Goal: Complete application form

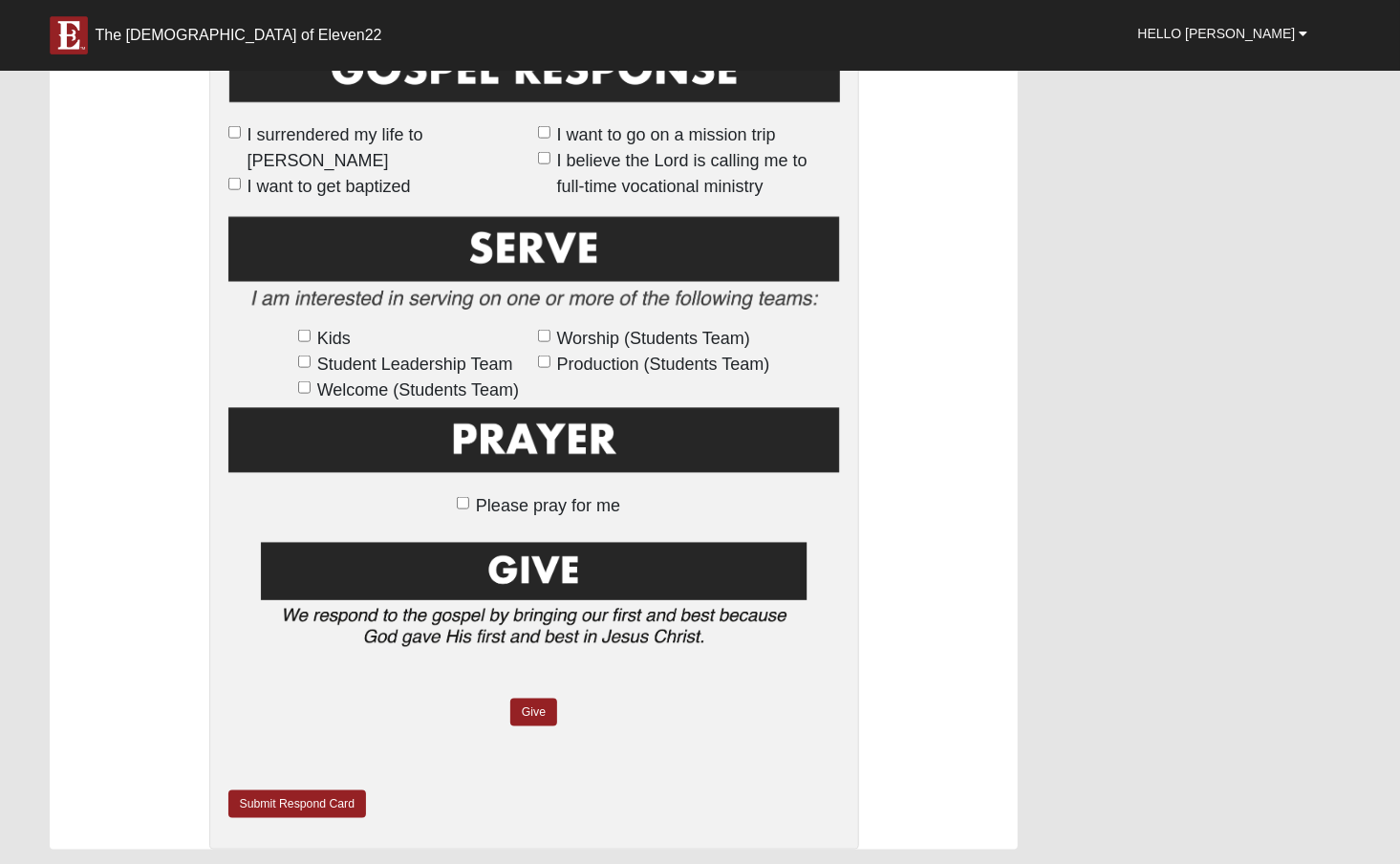
scroll to position [1050, 0]
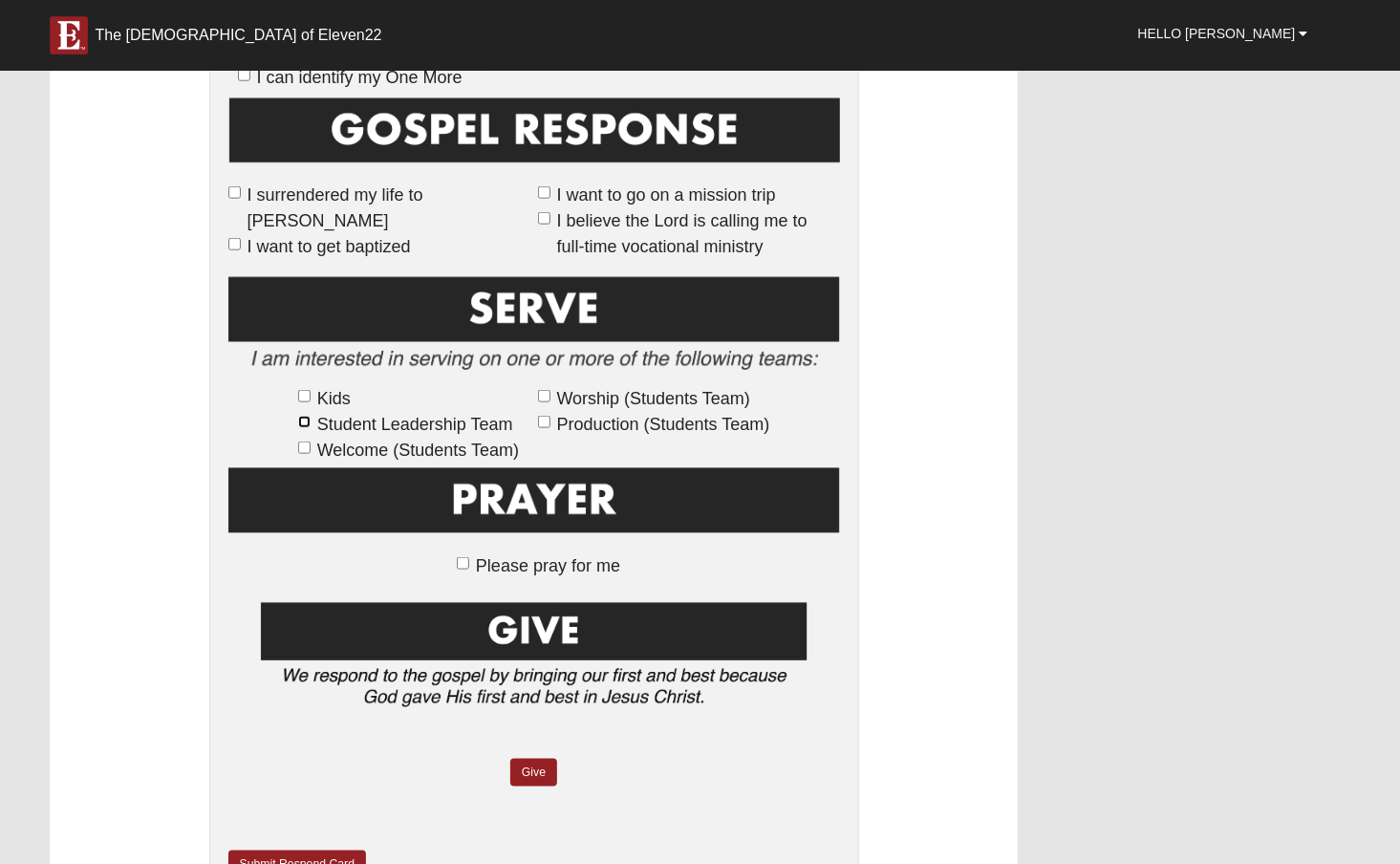
click at [298, 426] on input "Student Leadership Team" at bounding box center [304, 422] width 12 height 12
checkbox input "true"
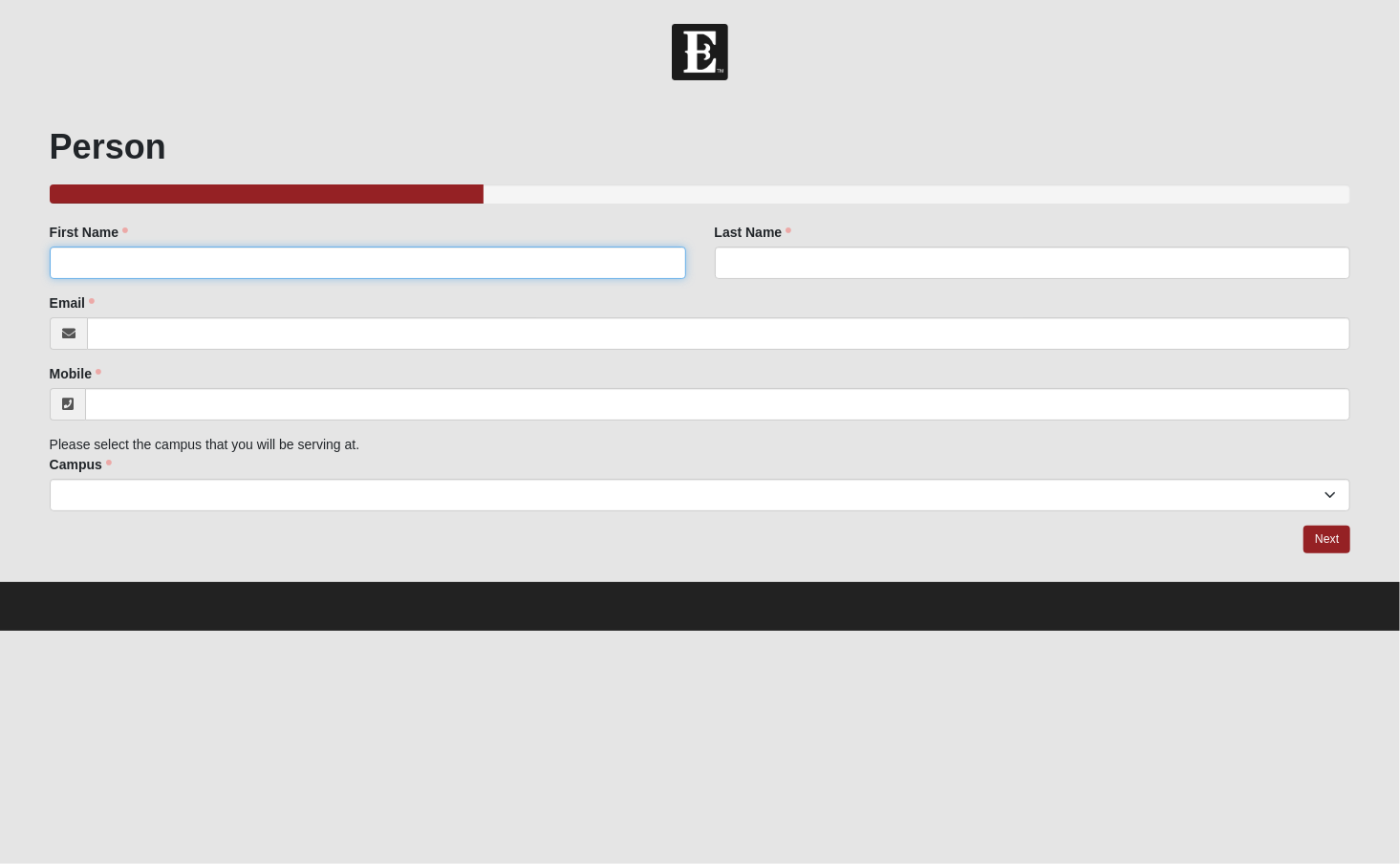
click at [319, 259] on input "First Name" at bounding box center [368, 263] width 637 height 33
type input "[PERSON_NAME]"
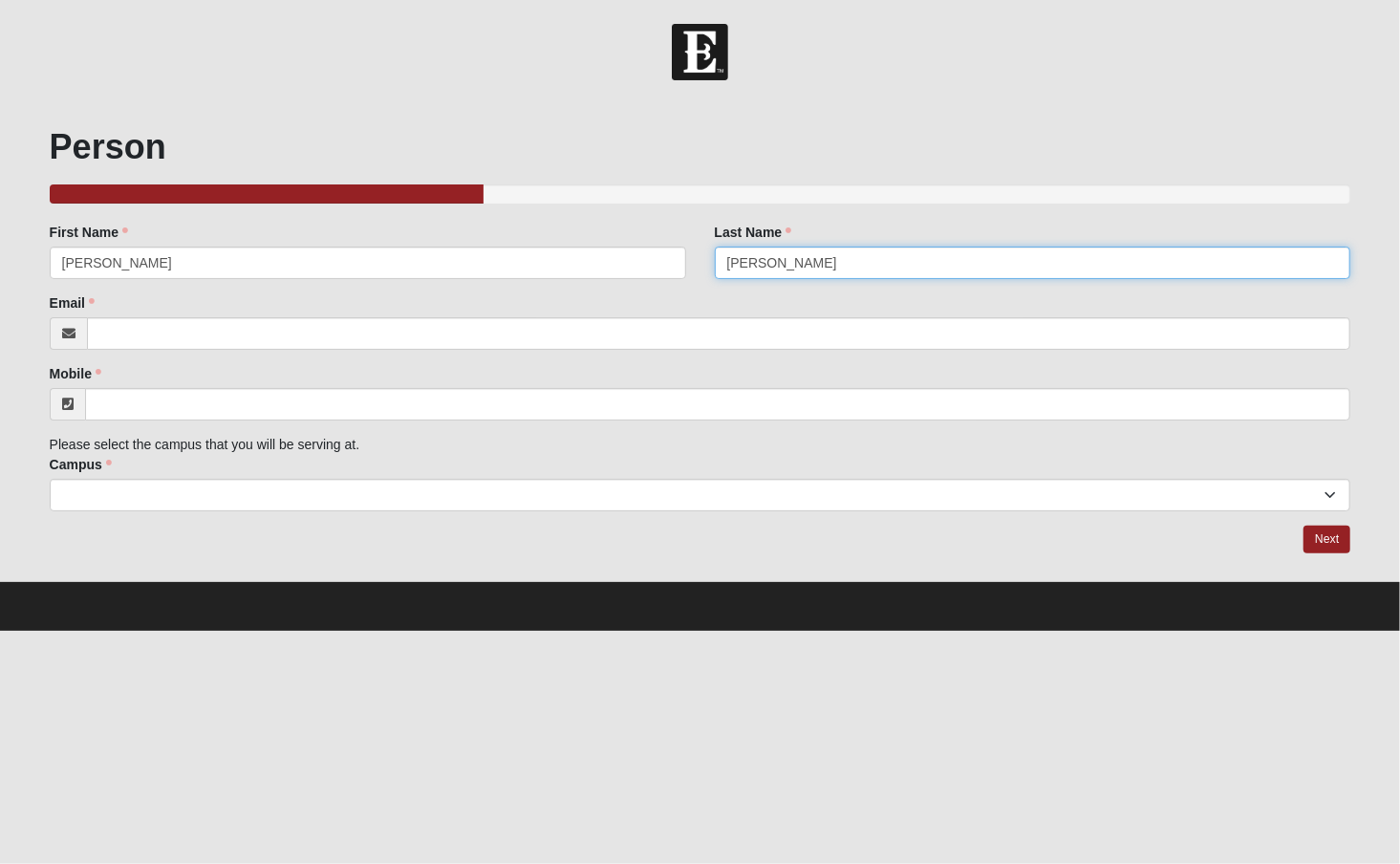
type input "[PERSON_NAME]"
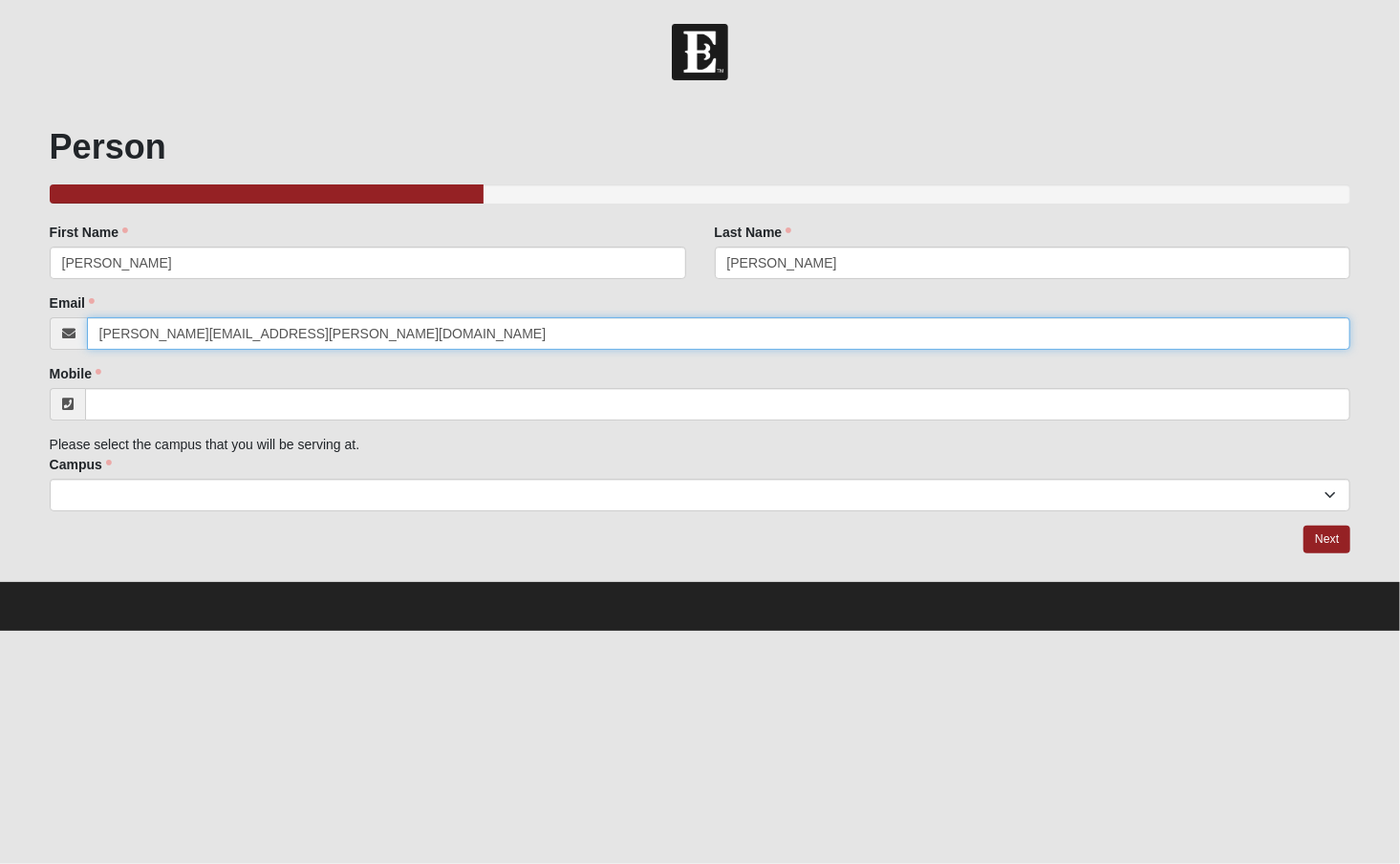
type input "[PERSON_NAME][EMAIL_ADDRESS][PERSON_NAME][DOMAIN_NAME]"
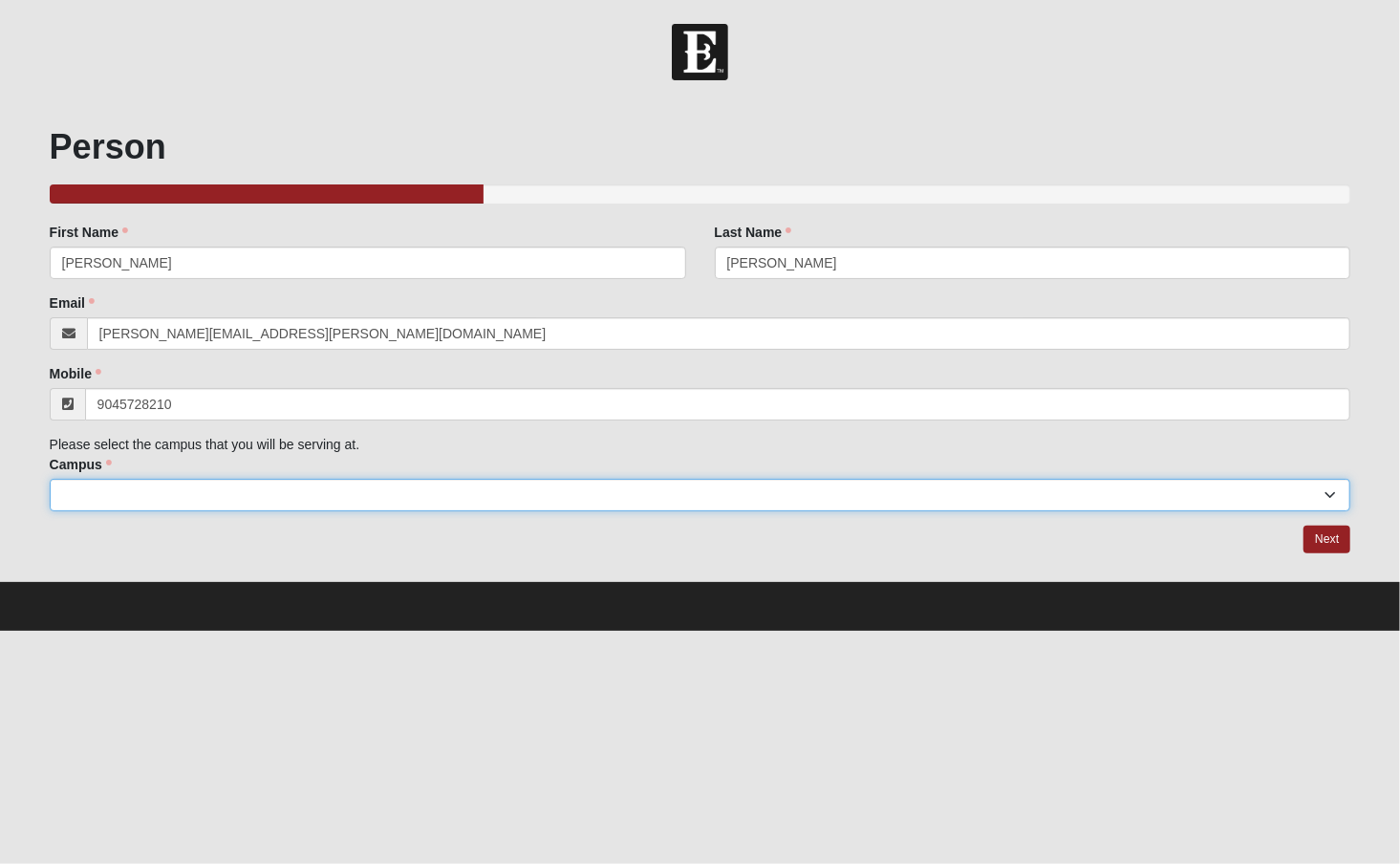
type input "[PHONE_NUMBER]"
click at [281, 500] on select "Arlington Baymeadows Eleven22 Online [PERSON_NAME][GEOGRAPHIC_DATA] Jesup [GEOG…" at bounding box center [700, 496] width 1302 height 33
select select "3"
click at [50, 479] on select "Arlington Baymeadows Eleven22 Online [PERSON_NAME][GEOGRAPHIC_DATA] Jesup [GEOG…" at bounding box center [700, 496] width 1302 height 33
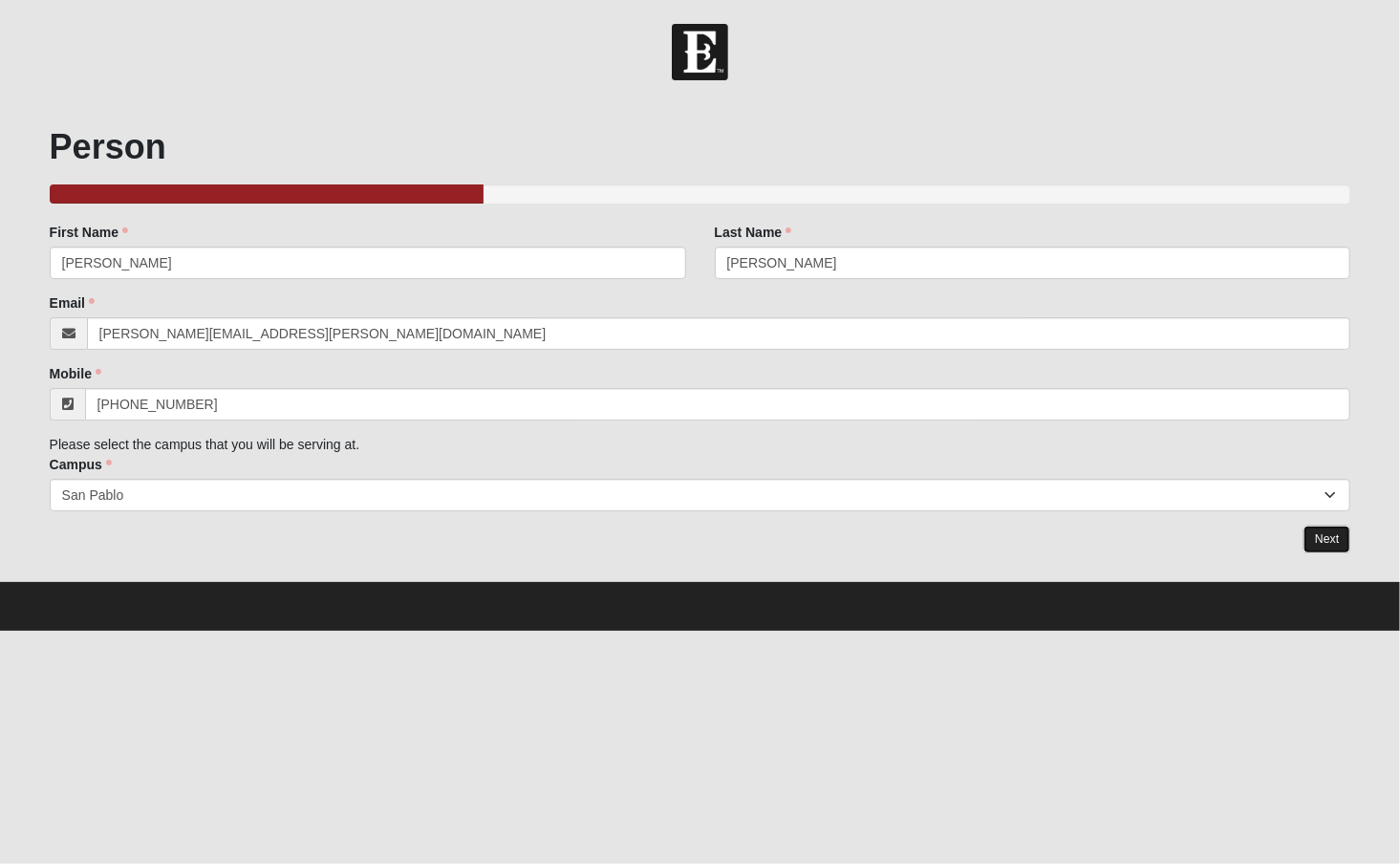
click at [1320, 542] on link "Next" at bounding box center [1326, 540] width 47 height 28
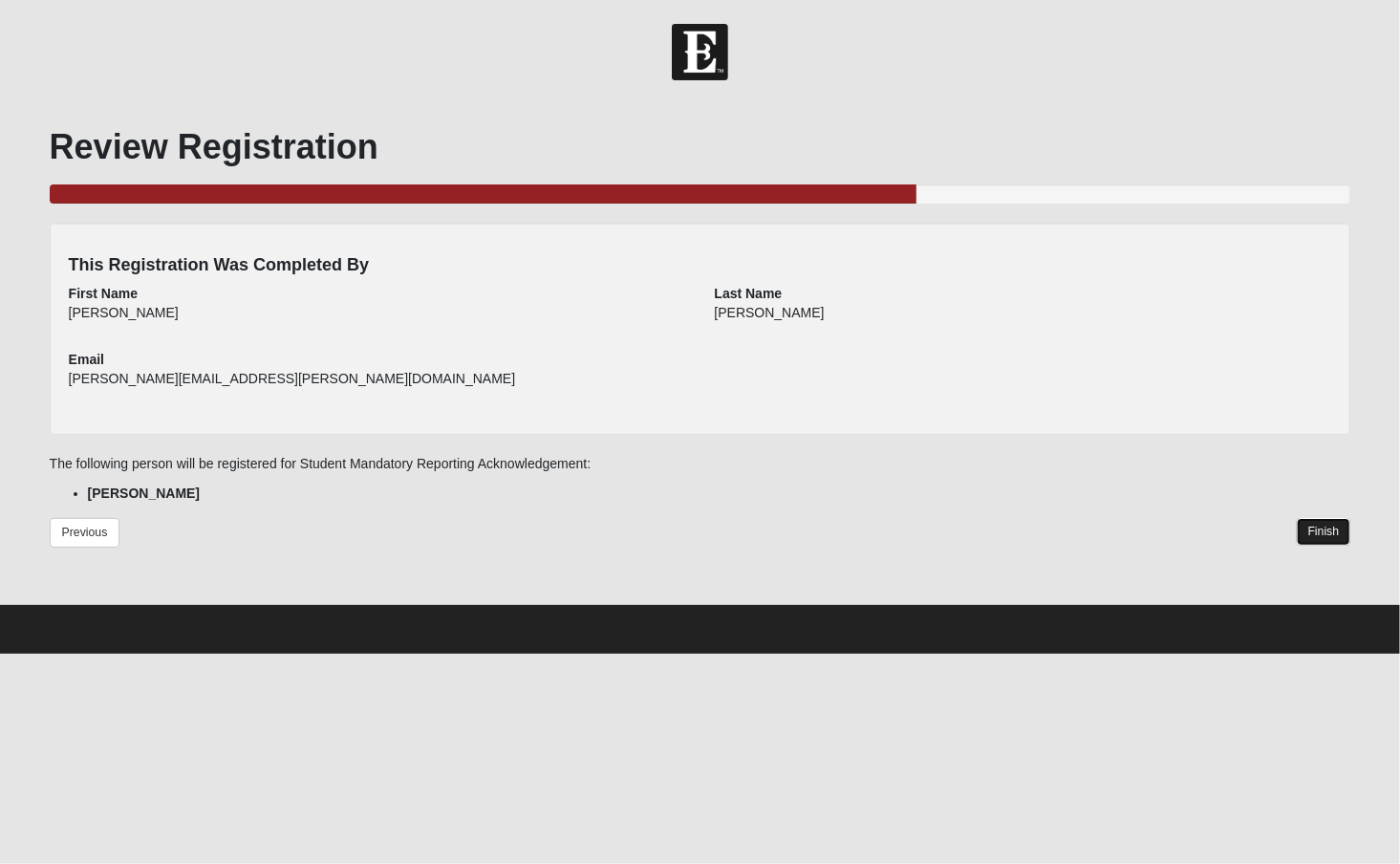
click at [1314, 521] on link "Finish" at bounding box center [1323, 532] width 55 height 28
